Goal: Task Accomplishment & Management: Use online tool/utility

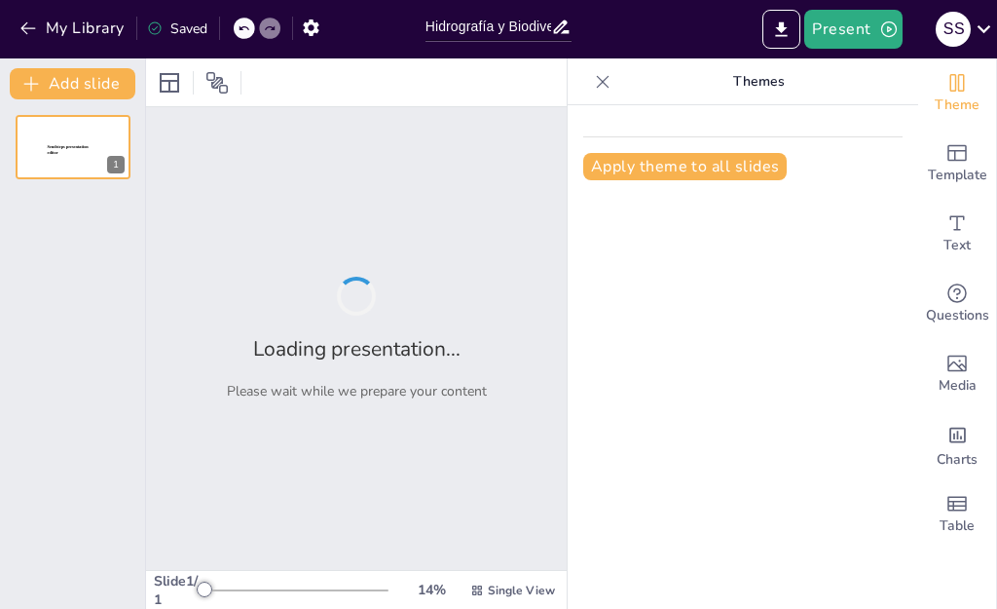
type input "Hidrografía y Biodiversidad: Ecosistemas Acuáticos en [GEOGRAPHIC_DATA]"
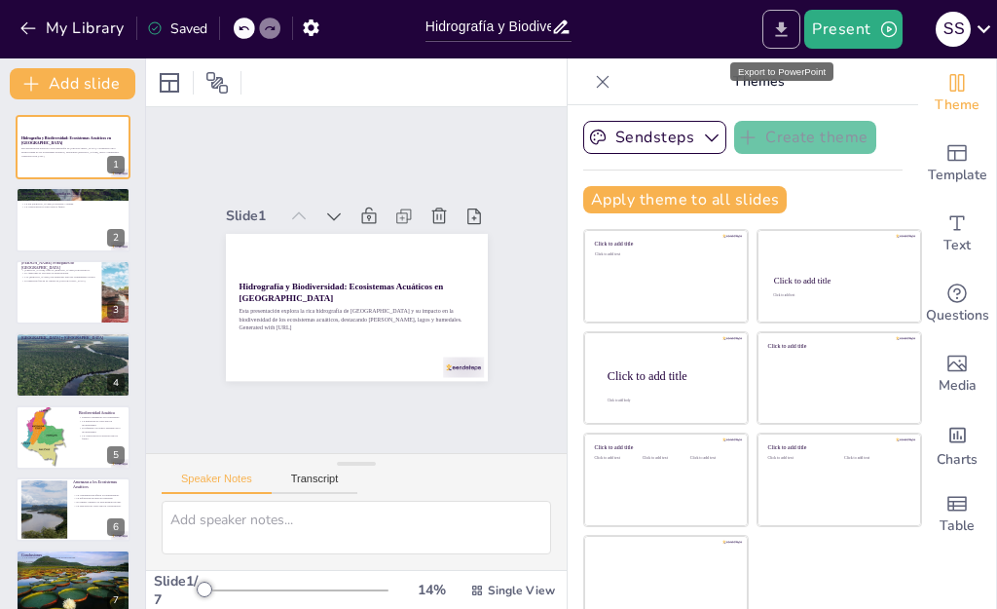
click at [766, 32] on button "Export to PowerPoint" at bounding box center [782, 29] width 38 height 39
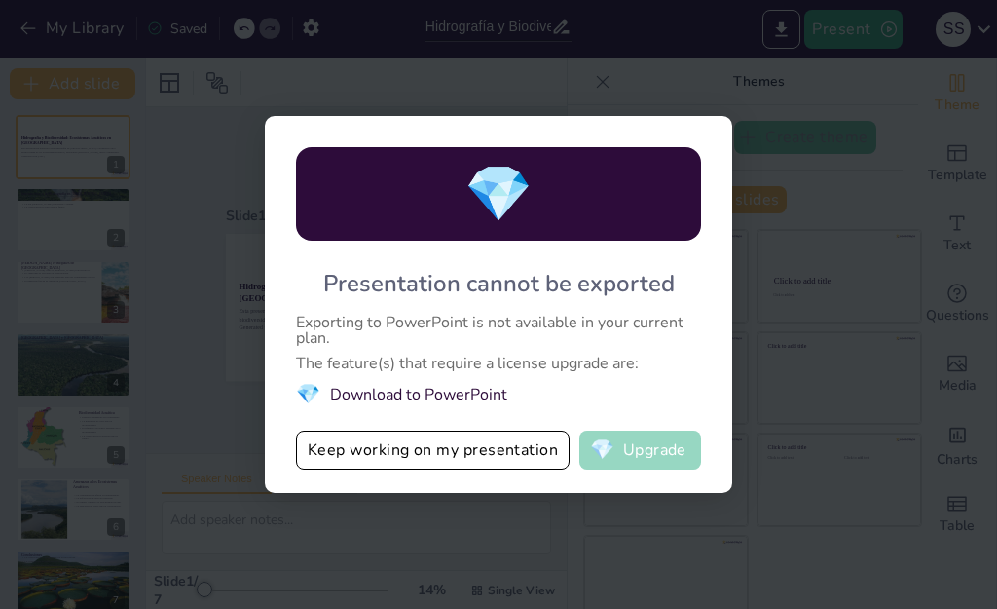
click at [644, 444] on button "💎 Upgrade" at bounding box center [640, 449] width 122 height 39
click at [715, 100] on div "💎 Presentation cannot be exported Exporting to PowerPoint is not available in y…" at bounding box center [498, 304] width 997 height 609
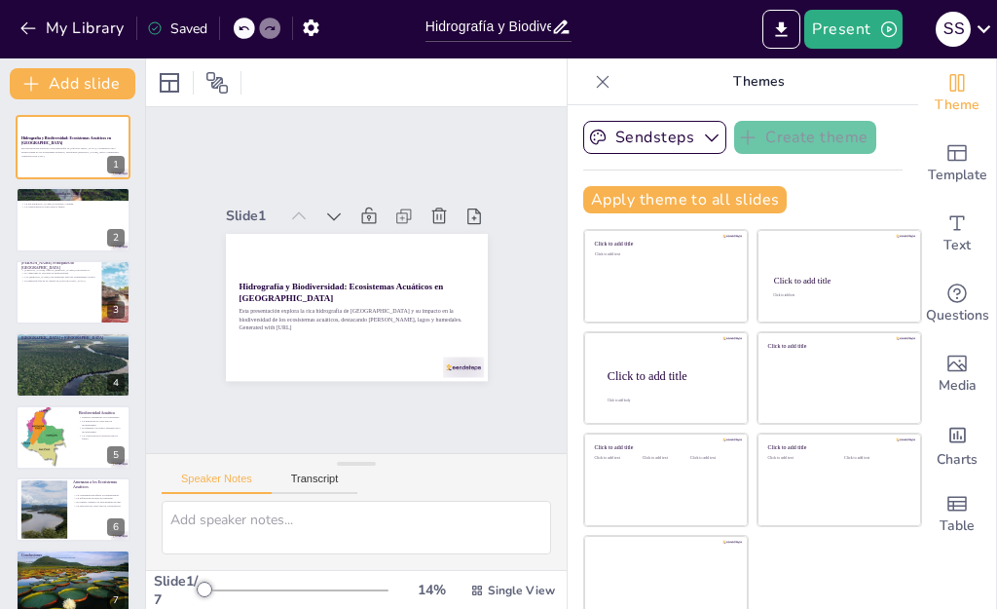
click at [767, 67] on p "Themes" at bounding box center [758, 81] width 280 height 47
click at [286, 30] on div "My Library Saved" at bounding box center [164, 27] width 329 height 35
click at [259, 29] on div at bounding box center [269, 28] width 21 height 21
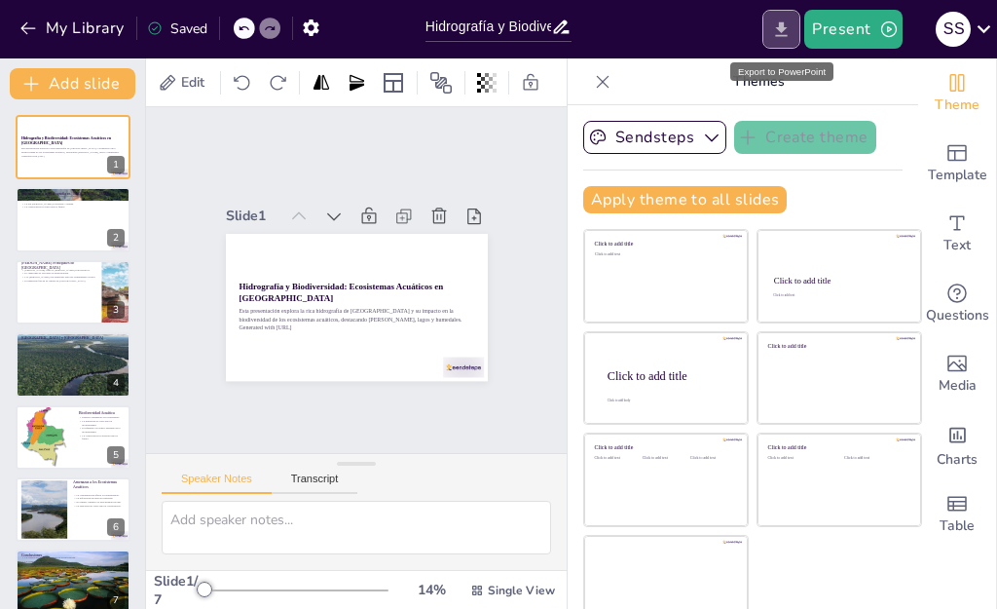
click at [791, 38] on icon "Export to PowerPoint" at bounding box center [781, 29] width 20 height 20
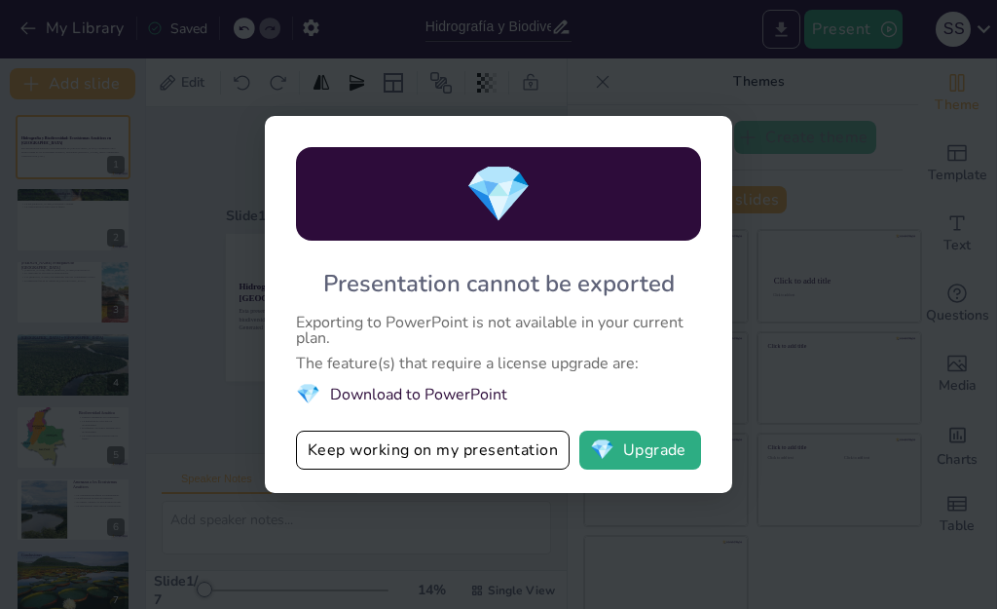
click at [791, 38] on div "💎 Presentation cannot be exported Exporting to PowerPoint is not available in y…" at bounding box center [498, 304] width 997 height 609
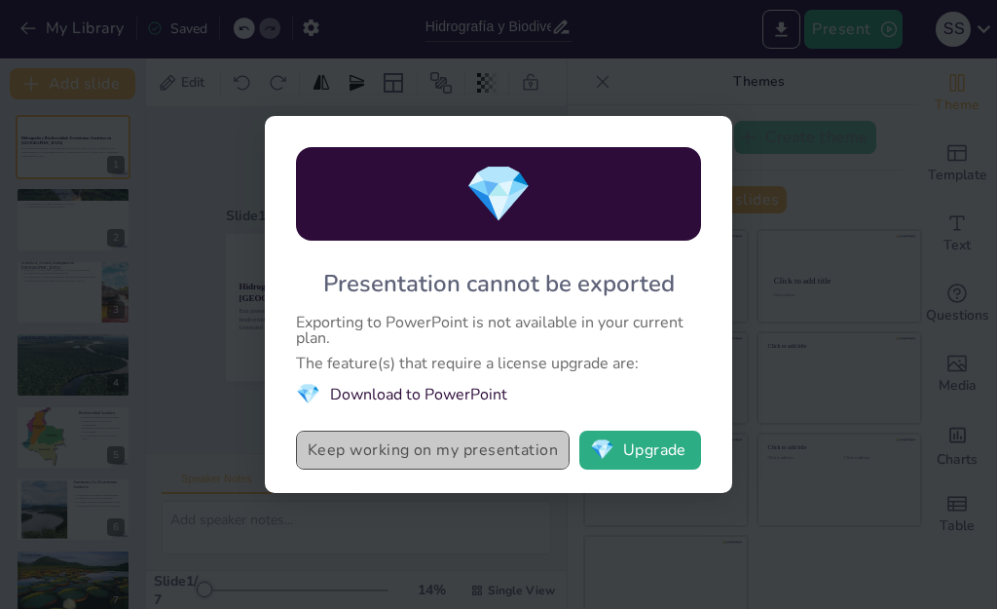
click at [481, 449] on button "Keep working on my presentation" at bounding box center [433, 449] width 274 height 39
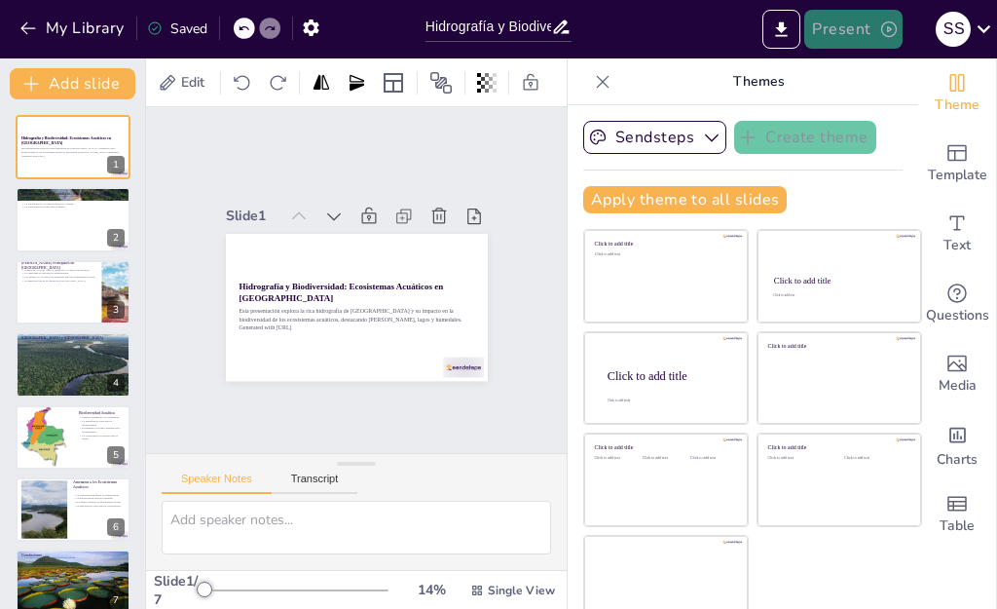
click at [882, 37] on icon "button" at bounding box center [888, 28] width 19 height 19
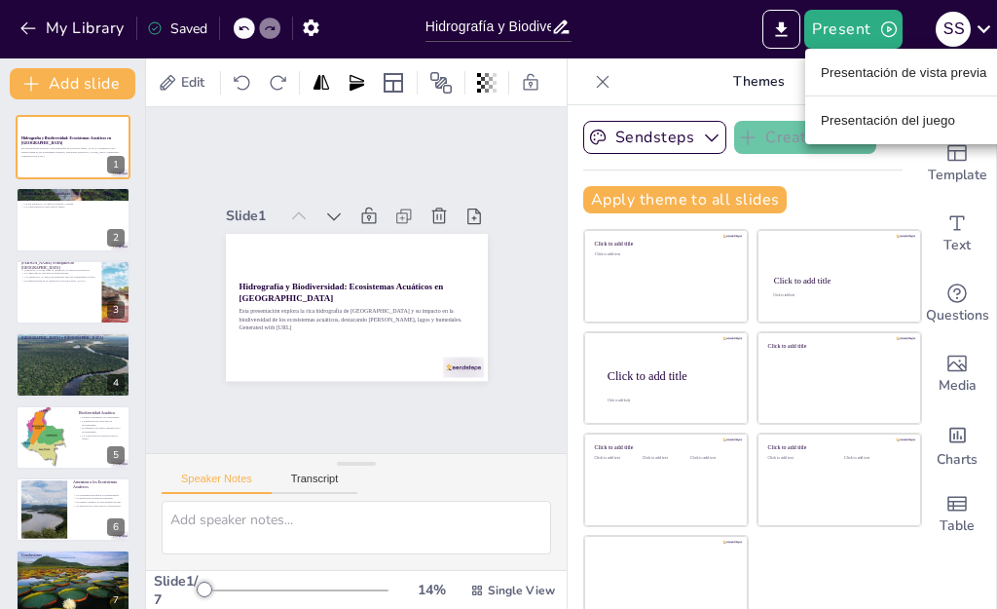
click at [872, 83] on li "Presentación de vista previa" at bounding box center [904, 71] width 198 height 31
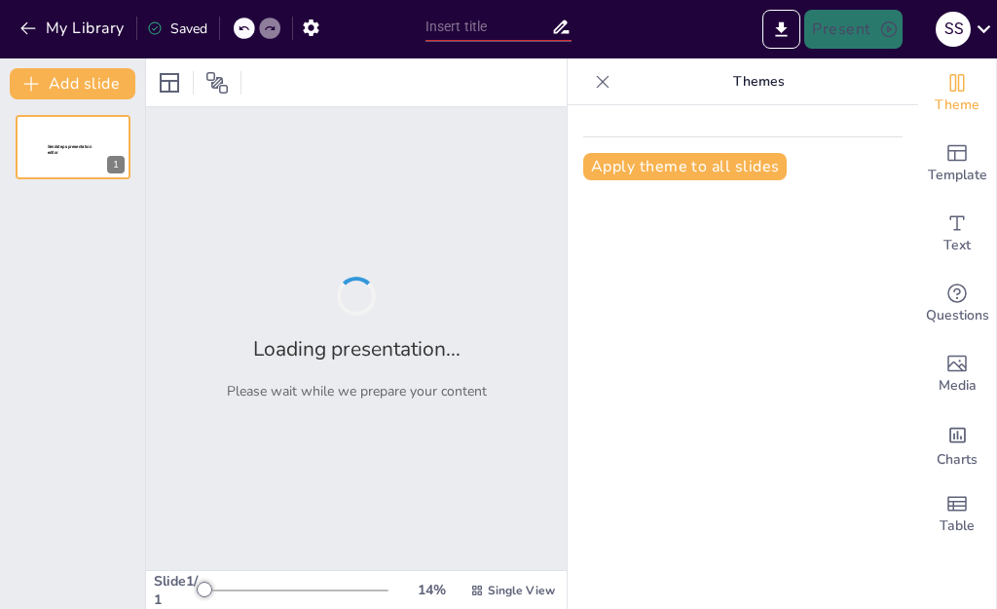
type input "Hidrografía y Biodiversidad: Ecosistemas Acuáticos en [GEOGRAPHIC_DATA]"
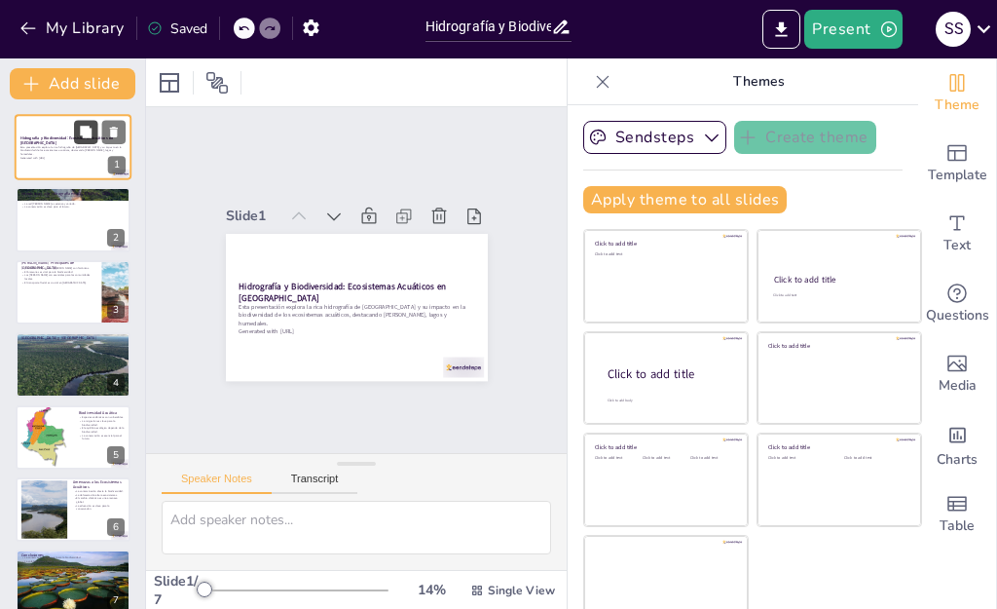
click at [89, 137] on icon at bounding box center [86, 132] width 12 height 12
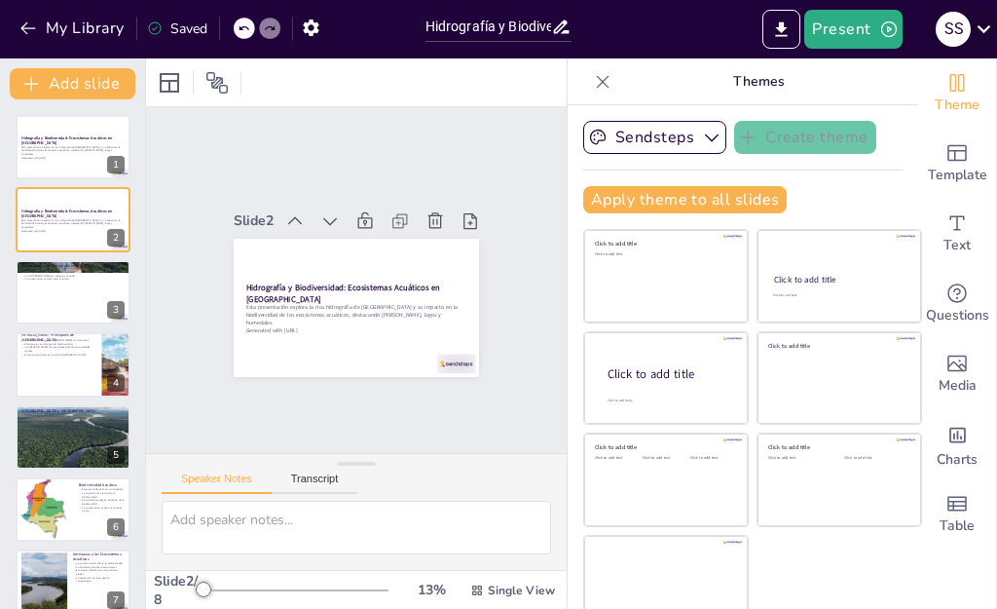
click at [987, 26] on icon at bounding box center [984, 29] width 26 height 26
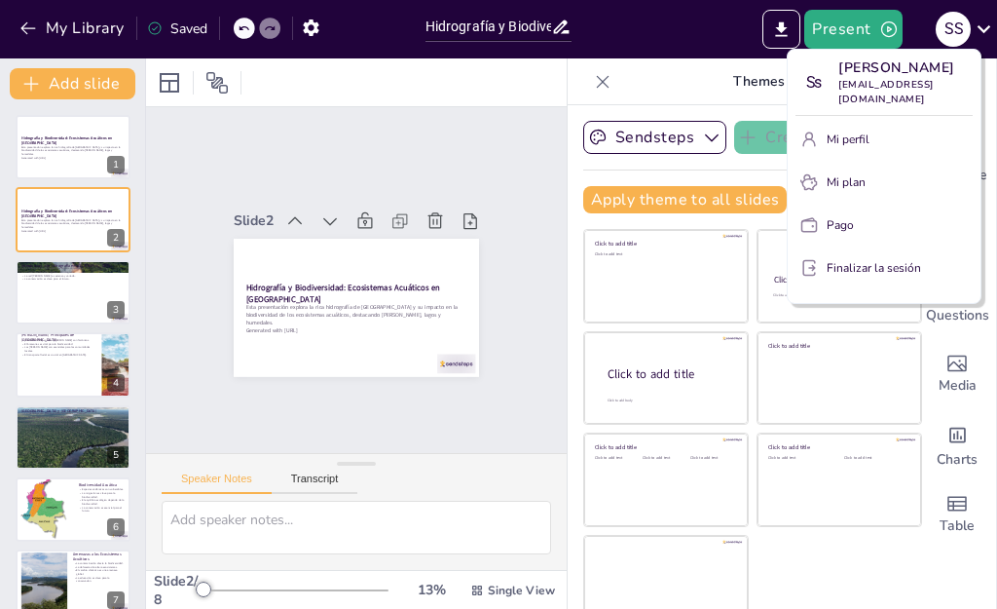
click at [706, 36] on div at bounding box center [498, 304] width 997 height 609
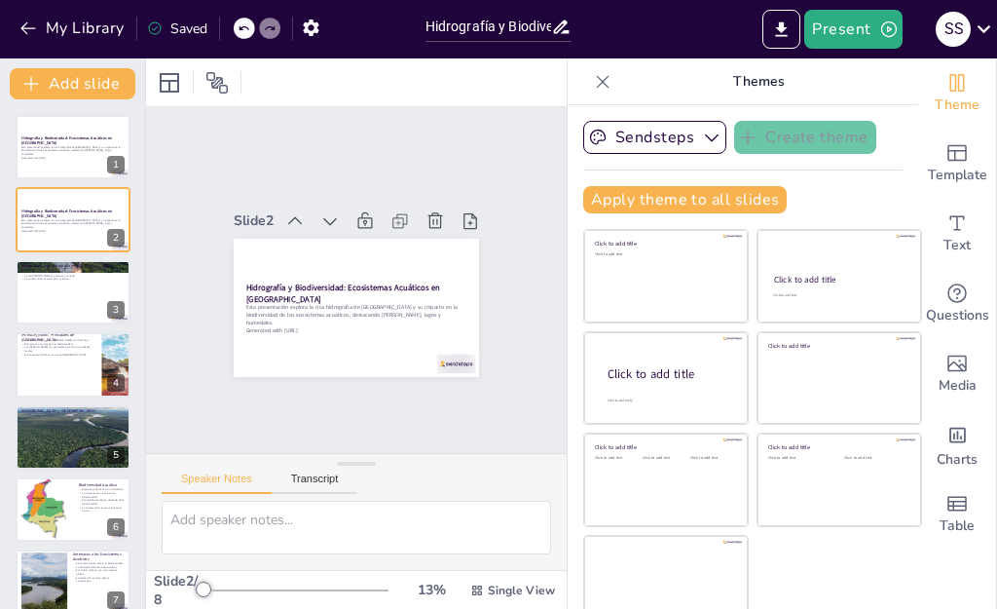
scroll to position [19, 0]
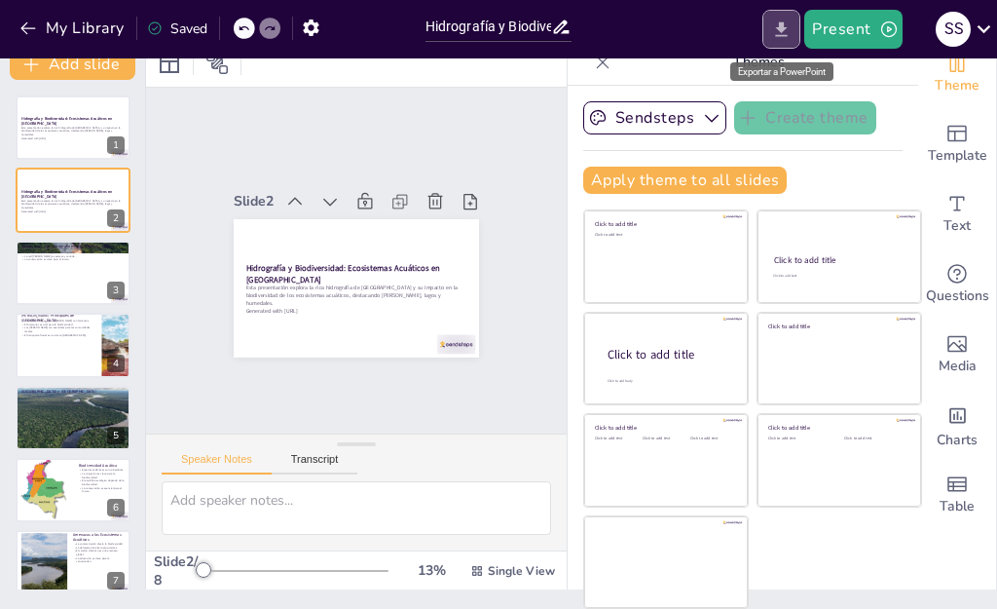
click at [789, 40] on button "Export to PowerPoint" at bounding box center [782, 29] width 38 height 39
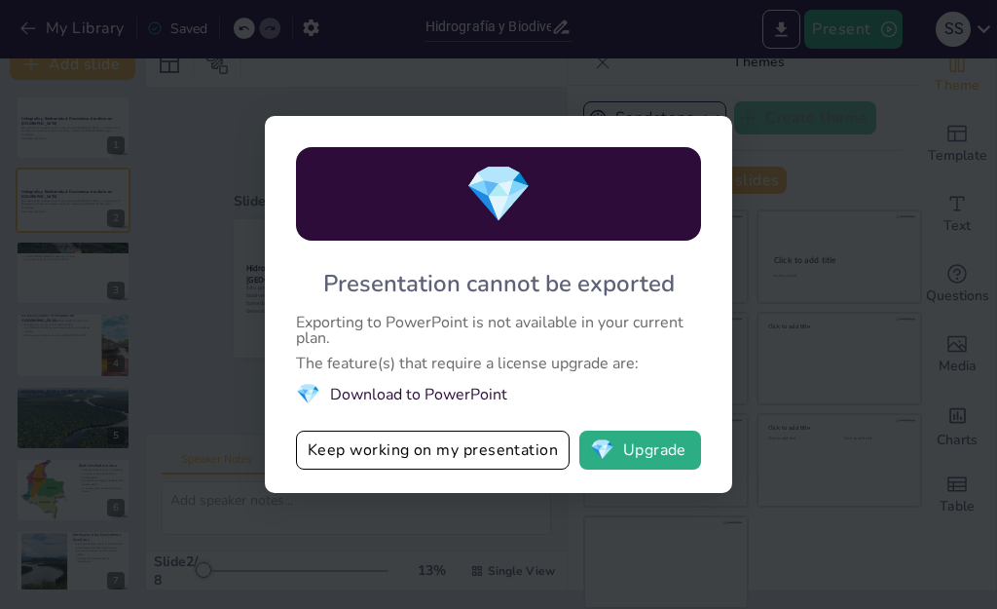
click at [605, 63] on div "💎 Presentation cannot be exported Exporting to PowerPoint is not available in y…" at bounding box center [498, 304] width 997 height 609
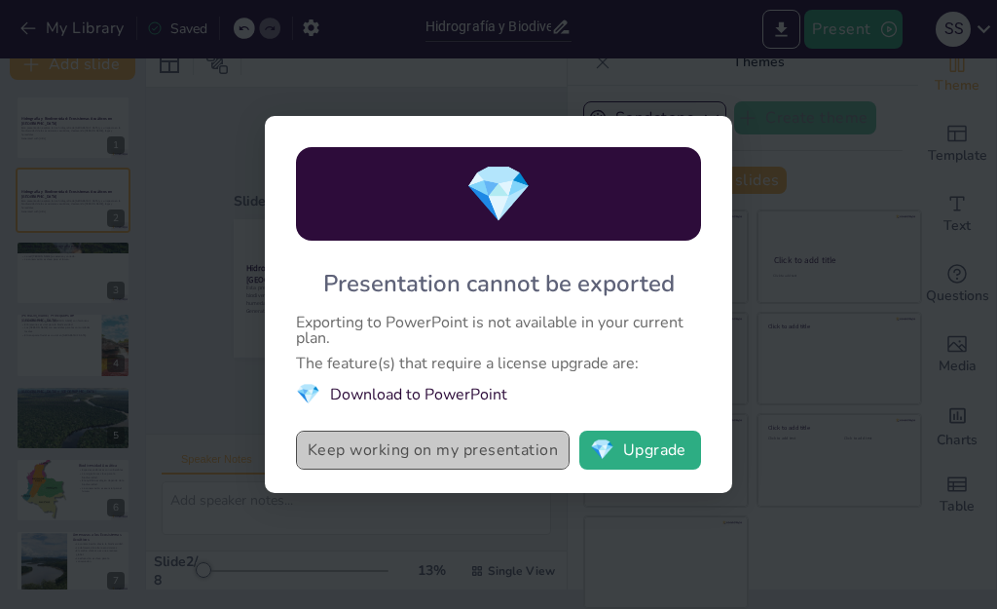
click at [537, 447] on button "Keep working on my presentation" at bounding box center [433, 449] width 274 height 39
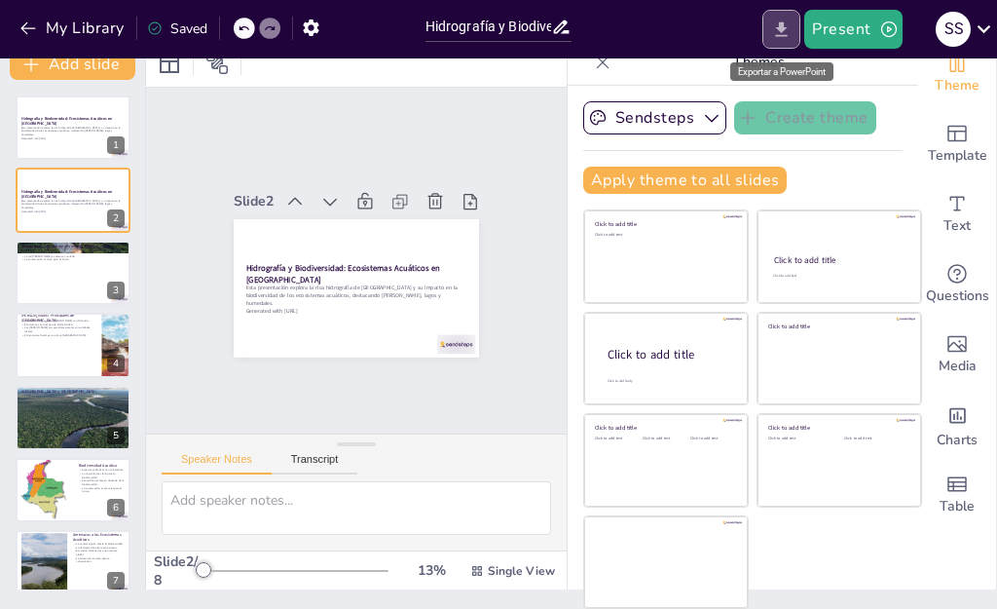
click at [780, 35] on icon "Export to PowerPoint" at bounding box center [782, 28] width 12 height 15
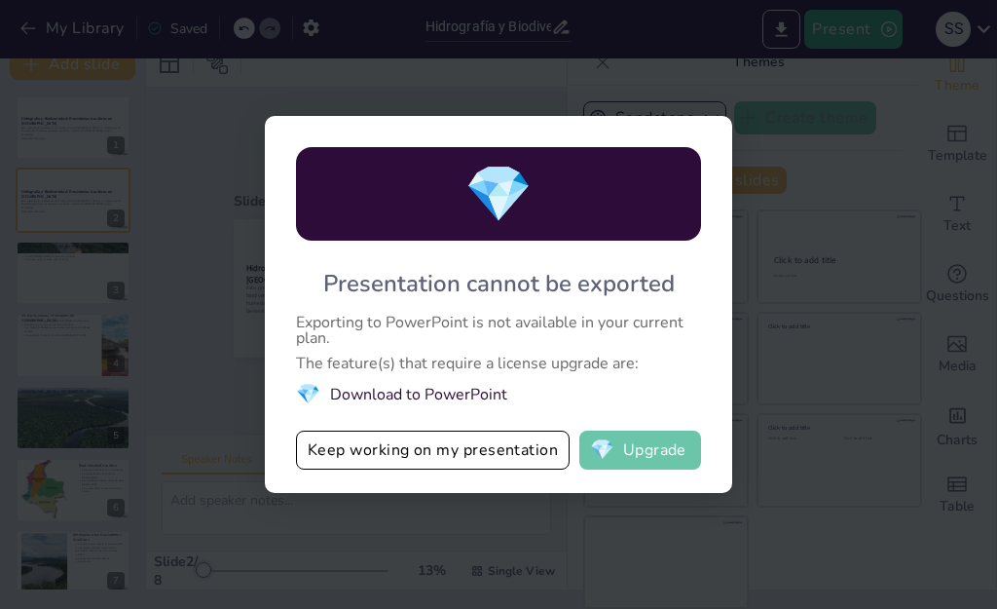
click at [623, 439] on button "💎 Upgrade" at bounding box center [640, 449] width 122 height 39
